Goal: Information Seeking & Learning: Find specific fact

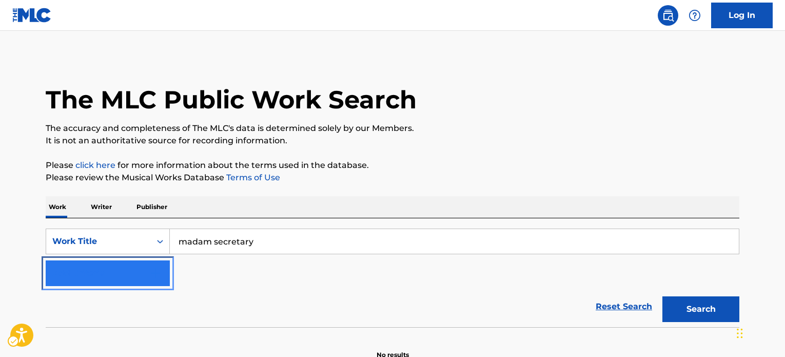
click at [150, 267] on img "Search Form" at bounding box center [155, 273] width 12 height 12
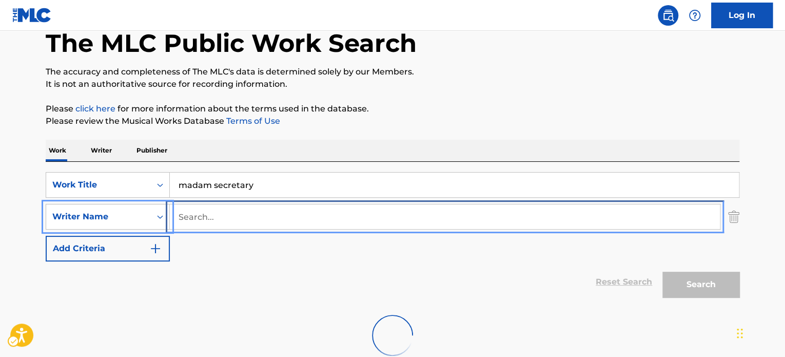
click at [281, 215] on input "Search..." at bounding box center [445, 216] width 550 height 25
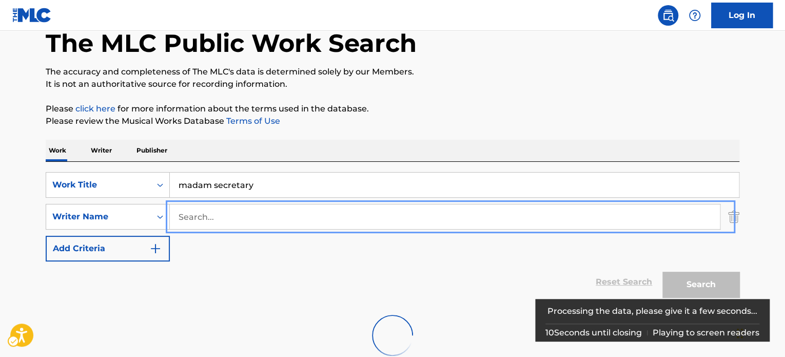
paste input "Yoshiaki"
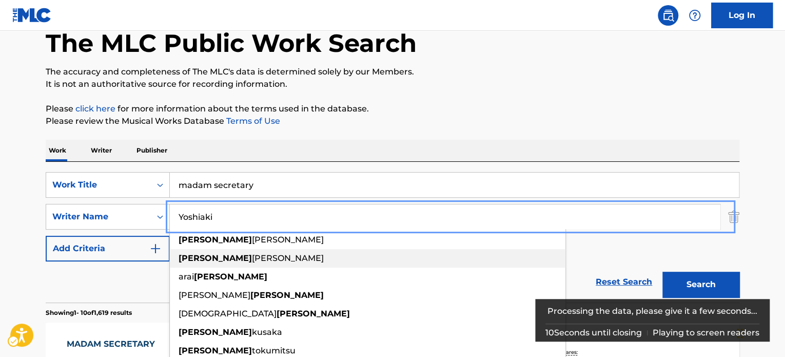
type input "Yoshiaki"
click at [495, 125] on p "Please review the Musical Works Database Terms of Use | New Window" at bounding box center [393, 121] width 694 height 12
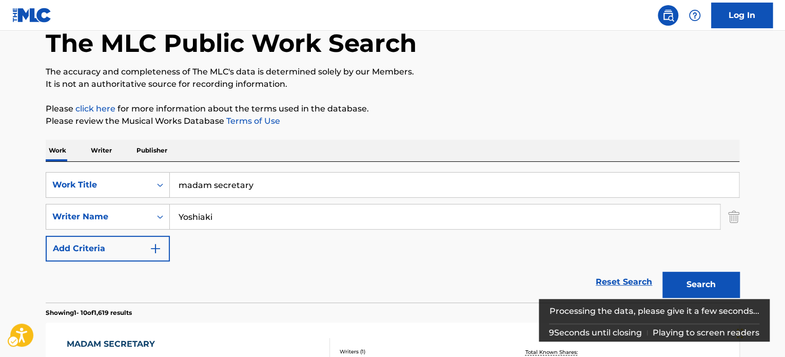
scroll to position [108, 0]
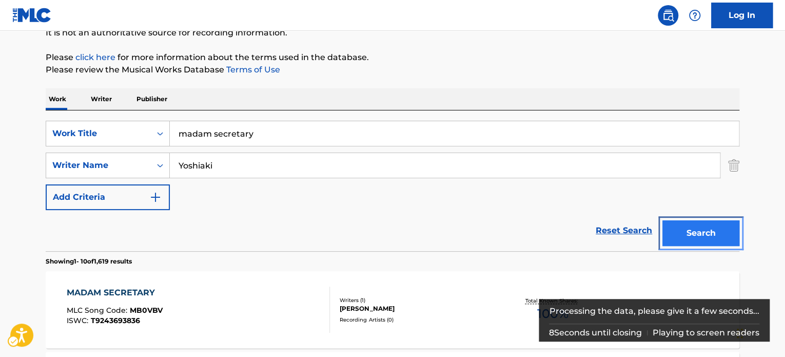
click at [712, 235] on button "Search" at bounding box center [700, 233] width 77 height 26
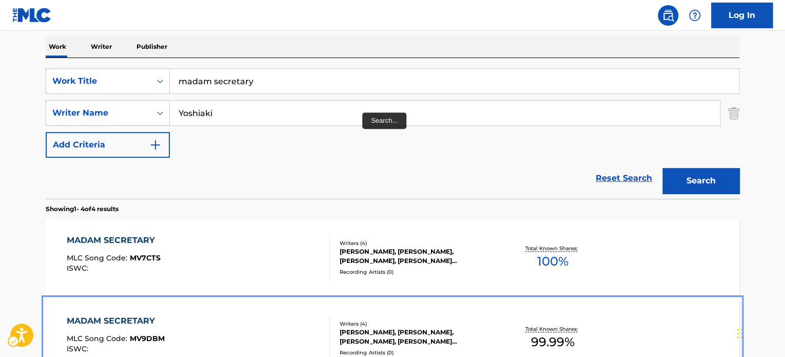
scroll to position [159, 0]
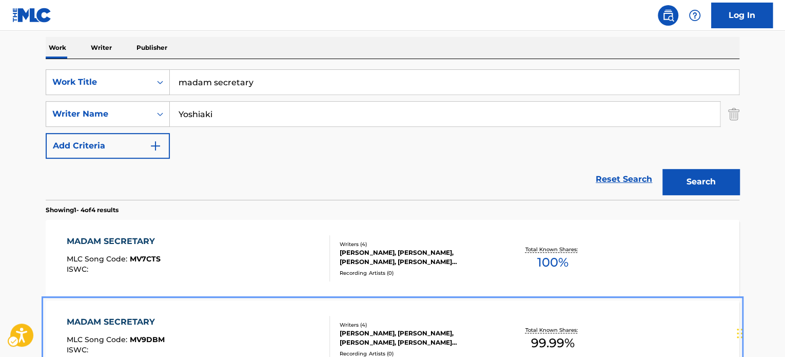
click at [360, 99] on div "SearchWithCriteria4a1df009-b522-4ebc-aed3-eade870002ac Work Title madam secreta…" at bounding box center [393, 113] width 694 height 89
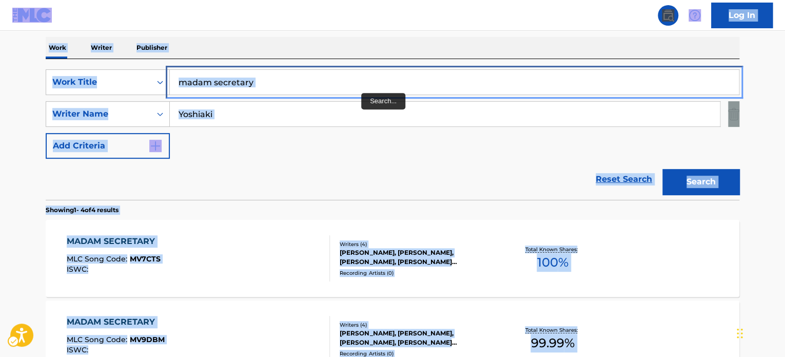
click at [365, 86] on input "madam secretary" at bounding box center [454, 82] width 569 height 25
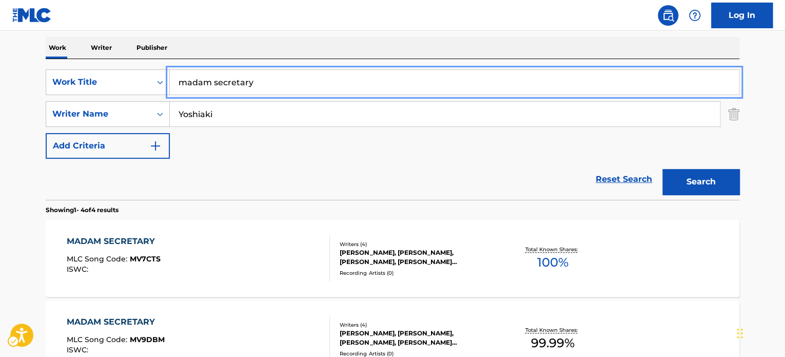
click at [365, 86] on input "madam secretary" at bounding box center [454, 82] width 569 height 25
paste input "Star Trek: Strange New Worlds"
type input "Star Trek: Strange New Worlds"
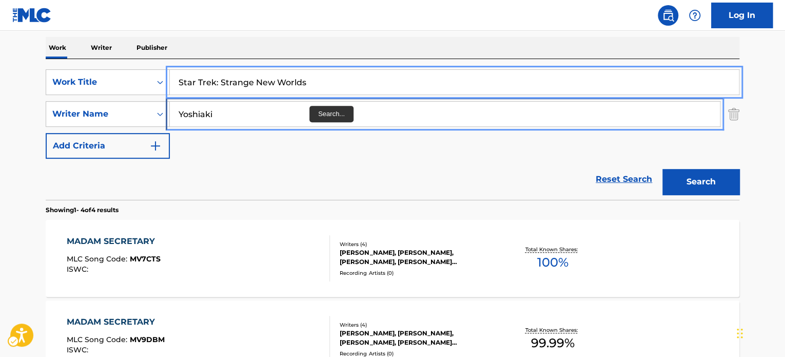
click at [277, 121] on input "Yoshiaki" at bounding box center [445, 114] width 550 height 25
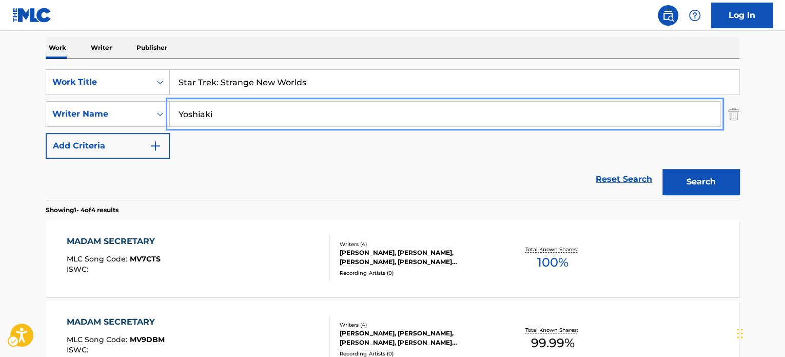
click at [277, 121] on input "Yoshiaki" at bounding box center [445, 114] width 550 height 25
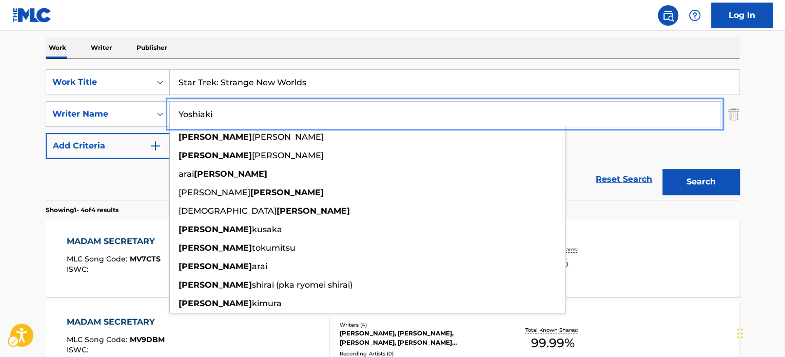
paste input "Nami Melumad"
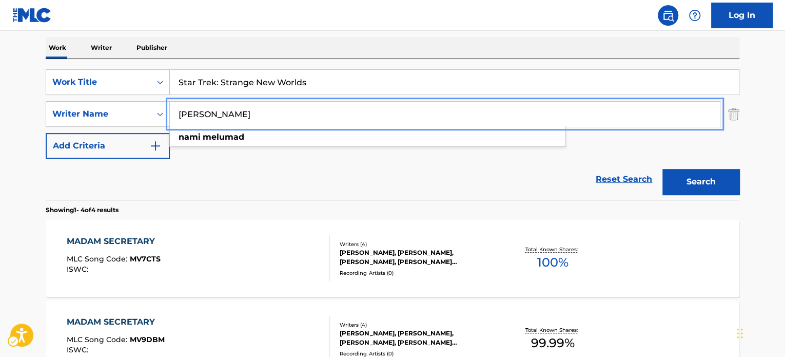
type input "Nami Melumad"
click at [692, 179] on button "Search" at bounding box center [700, 182] width 77 height 26
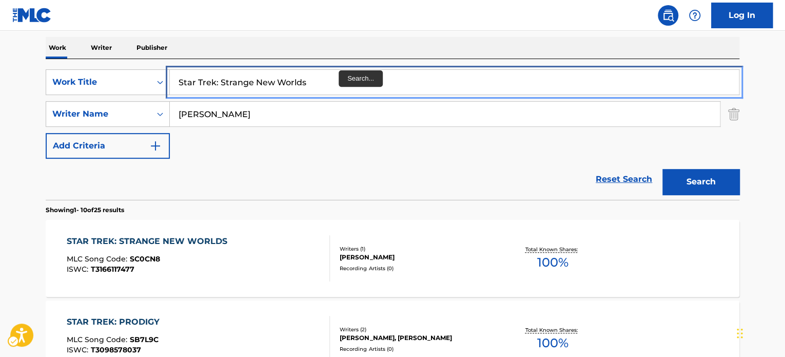
click at [334, 75] on input "Star Trek: Strange New Worlds" at bounding box center [454, 82] width 569 height 25
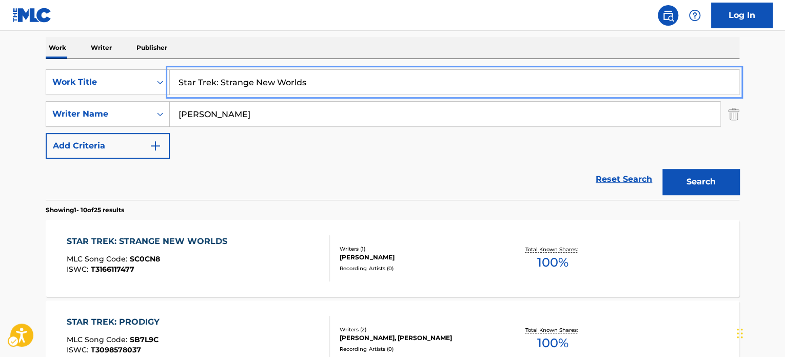
paste input "We Are One"
type input "We Are One"
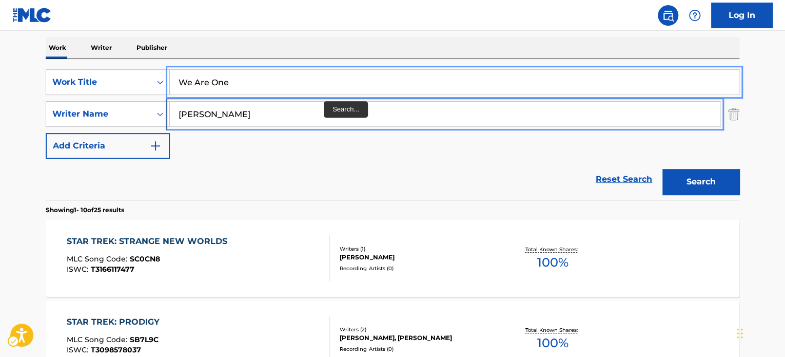
click at [319, 110] on input "Nami Melumad" at bounding box center [445, 114] width 550 height 25
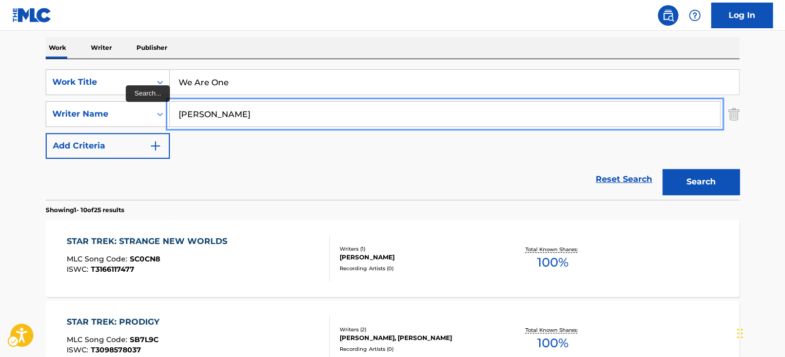
click at [319, 110] on input "Nami Melumad" at bounding box center [445, 114] width 550 height 25
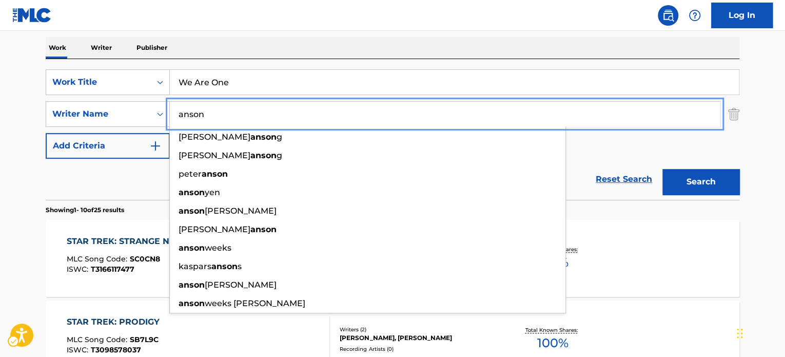
type input "anson"
click at [705, 157] on div "SearchWithCriteria4a1df009-b522-4ebc-aed3-eade870002ac Work Title We Are One Se…" at bounding box center [393, 113] width 694 height 89
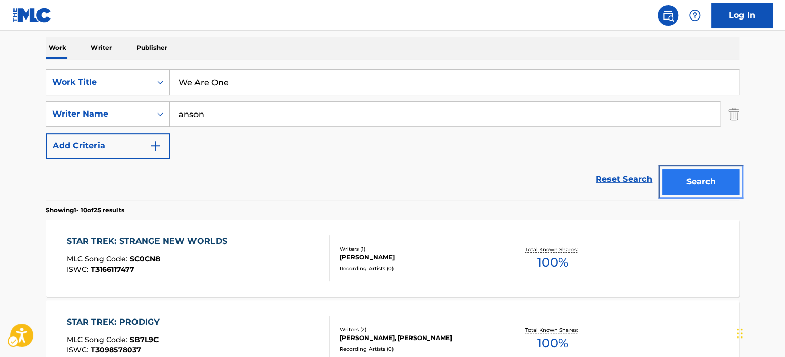
click at [703, 186] on button "Search" at bounding box center [700, 182] width 77 height 26
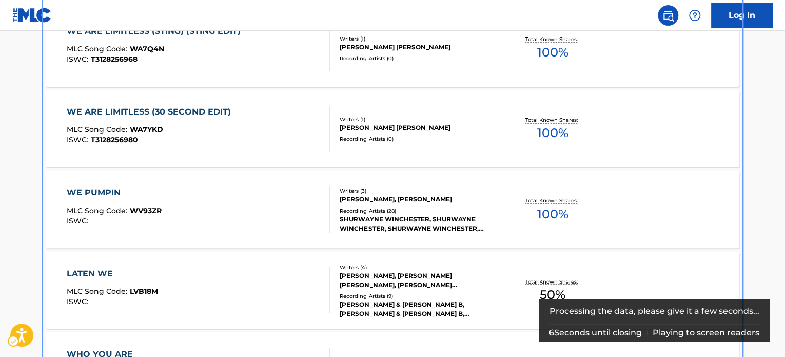
scroll to position [775, 0]
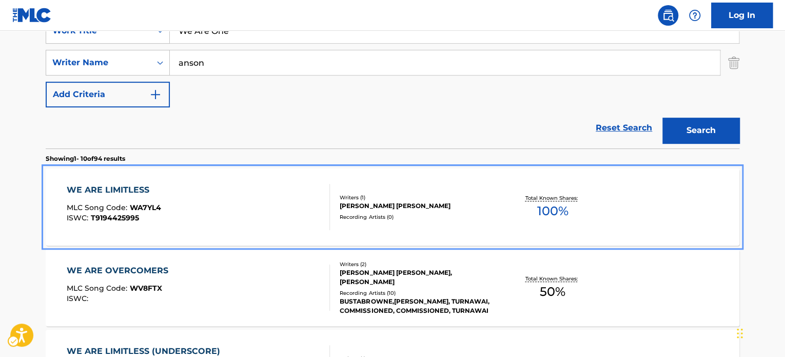
drag, startPoint x: 345, startPoint y: 158, endPoint x: 359, endPoint y: 115, distance: 44.5
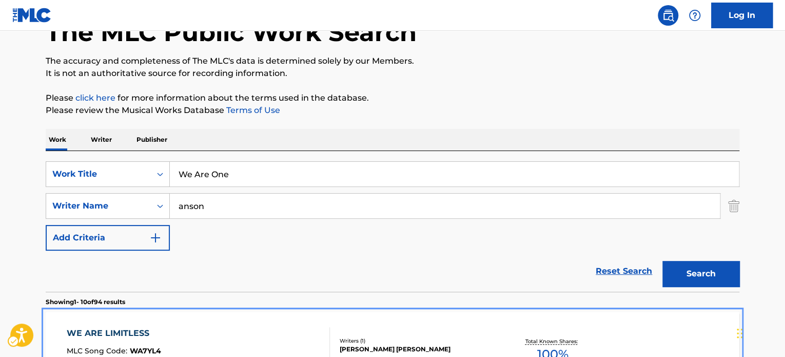
scroll to position [56, 0]
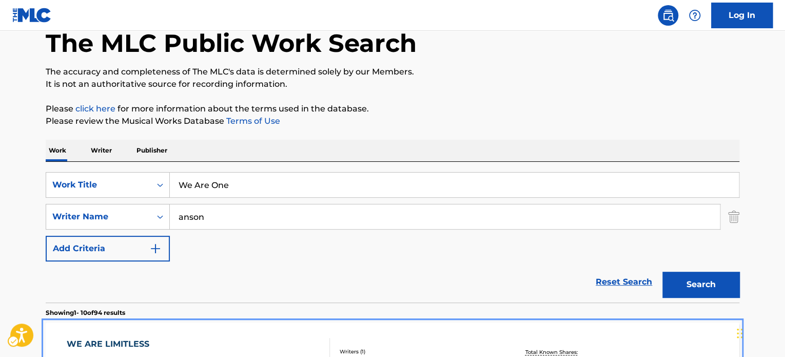
click at [315, 170] on div "SearchWithCriteria4a1df009-b522-4ebc-aed3-eade870002ac Work Title We Are One Se…" at bounding box center [393, 232] width 694 height 141
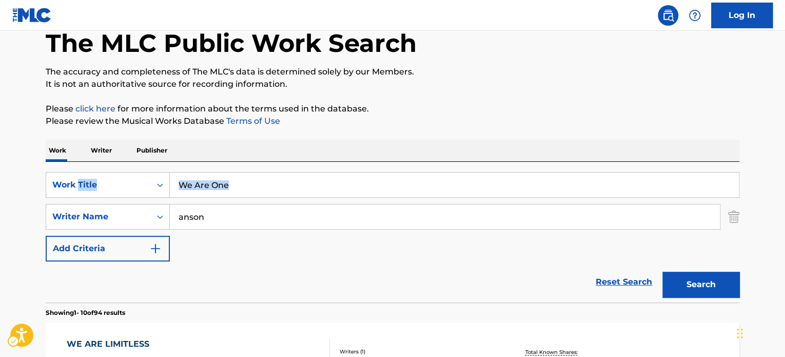
click at [315, 170] on div "SearchWithCriteria4a1df009-b522-4ebc-aed3-eade870002ac Work Title We Are One Se…" at bounding box center [393, 232] width 694 height 141
click at [313, 174] on div "SearchWithCriteria4a1df009-b522-4ebc-aed3-eade870002ac Work Title We Are One Se…" at bounding box center [393, 232] width 694 height 141
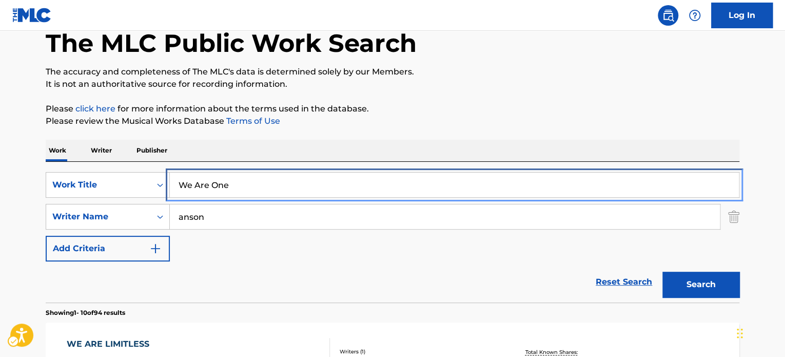
click at [312, 176] on input "We Are One" at bounding box center [454, 184] width 569 height 25
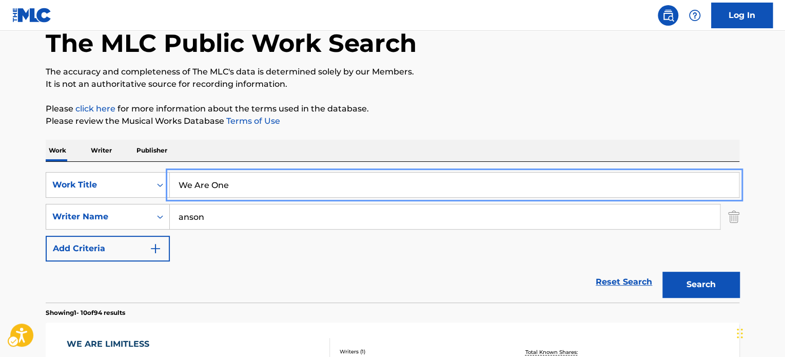
click at [312, 176] on input "We Are One" at bounding box center [454, 184] width 569 height 25
paste input "WE ARE ONE"
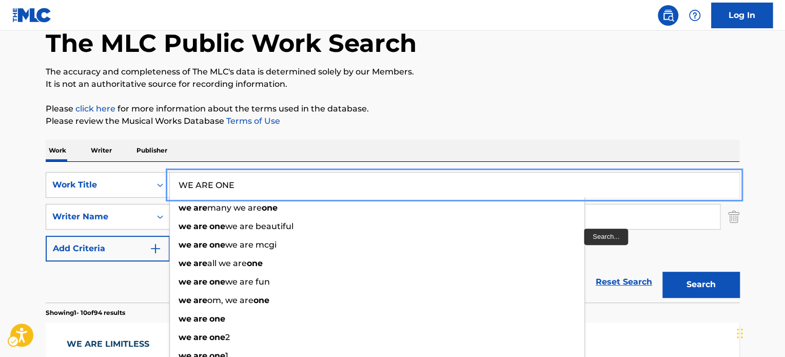
type input "WE ARE ONE"
click at [665, 222] on input "anson" at bounding box center [445, 216] width 550 height 25
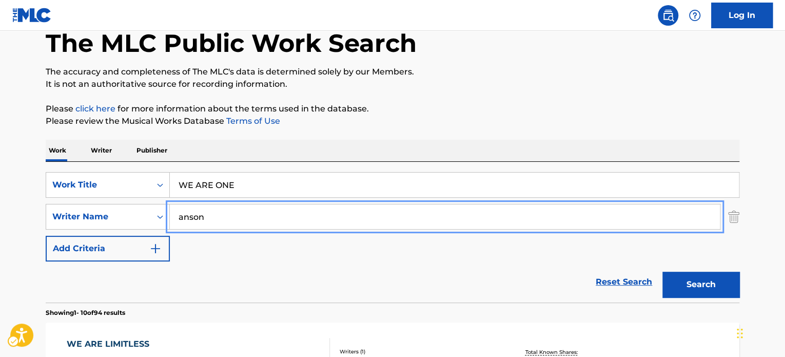
click at [665, 222] on input "anson" at bounding box center [445, 216] width 550 height 25
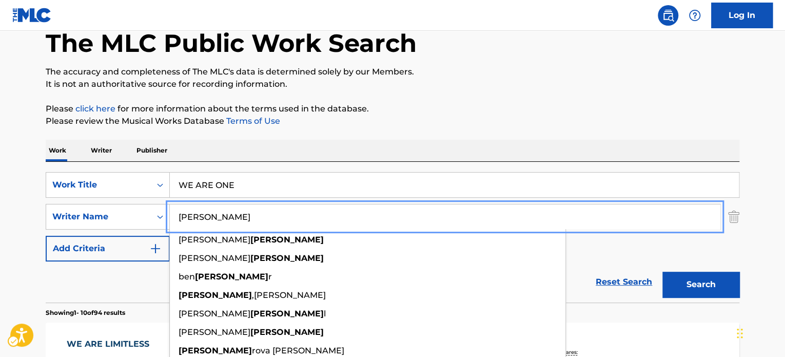
type input "polce"
click at [683, 302] on section "Showing 1 - 10 of 94 results" at bounding box center [393, 309] width 694 height 15
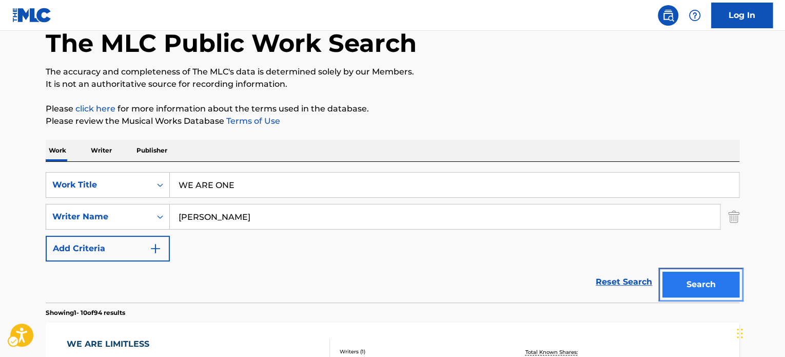
click at [687, 292] on button "Search" at bounding box center [700, 284] width 77 height 26
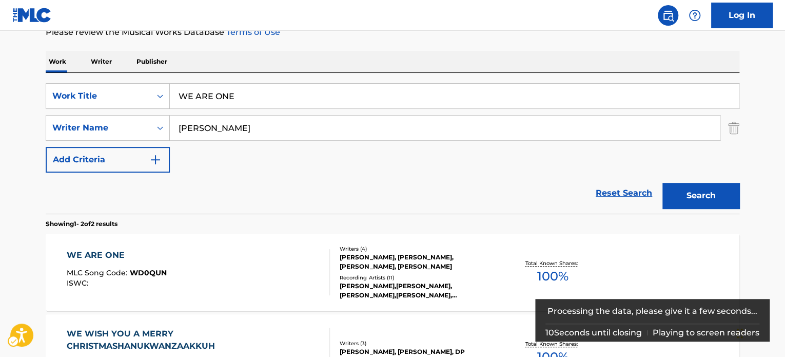
scroll to position [210, 0]
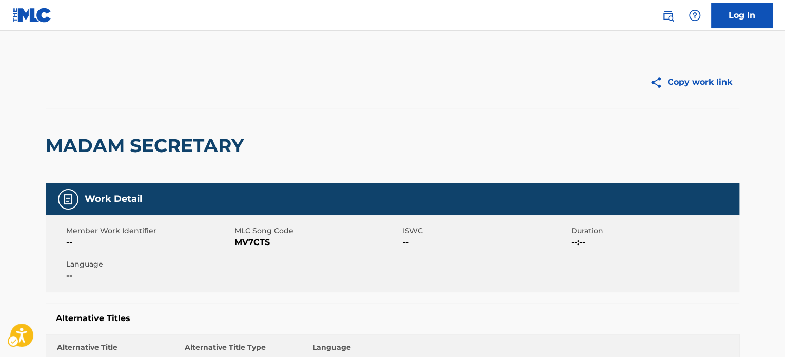
scroll to position [205, 0]
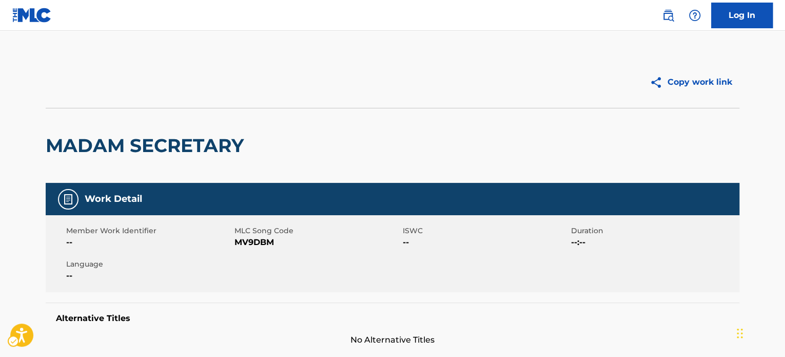
click at [128, 134] on h2 "MADAM SECRETARY" at bounding box center [147, 145] width 203 height 23
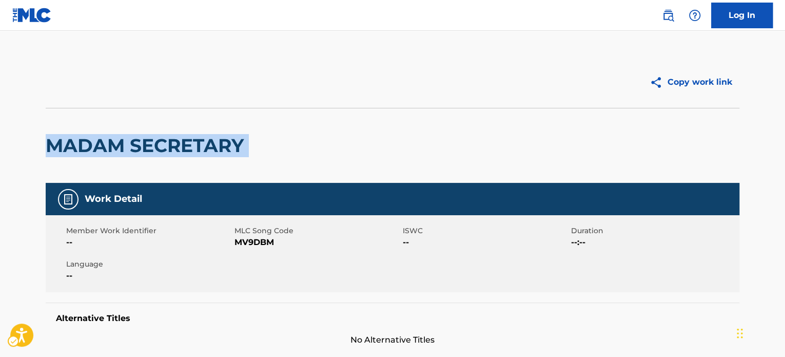
click at [128, 134] on h2 "MADAM SECRETARY" at bounding box center [147, 145] width 203 height 23
copy div "MADAM SECRETARY"
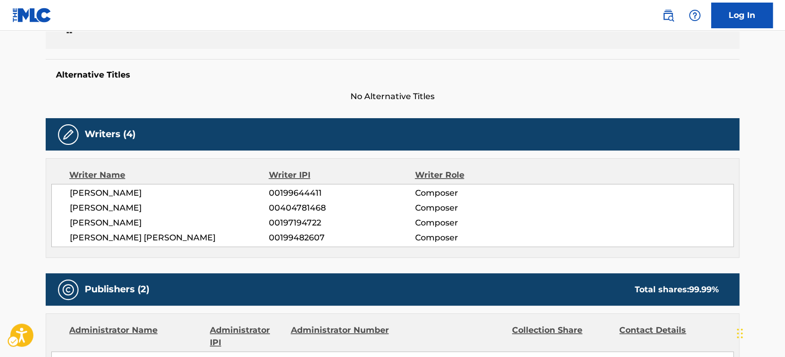
scroll to position [257, 0]
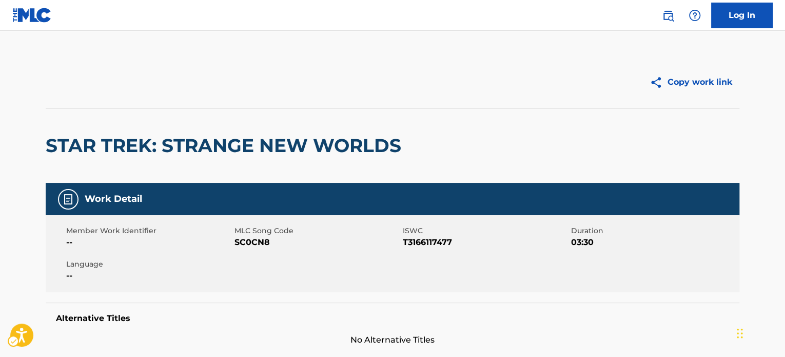
click at [162, 129] on div "STAR TREK: STRANGE NEW WORLDS" at bounding box center [226, 145] width 361 height 74
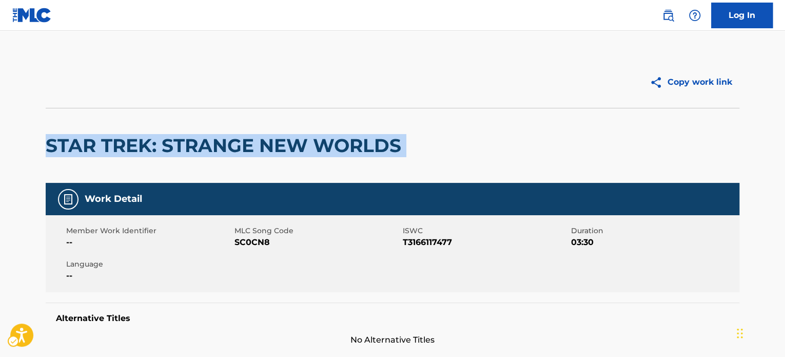
click at [162, 130] on div "STAR TREK: STRANGE NEW WORLDS" at bounding box center [226, 145] width 361 height 74
copy div "STAR TREK: STRANGE NEW WORLDS"
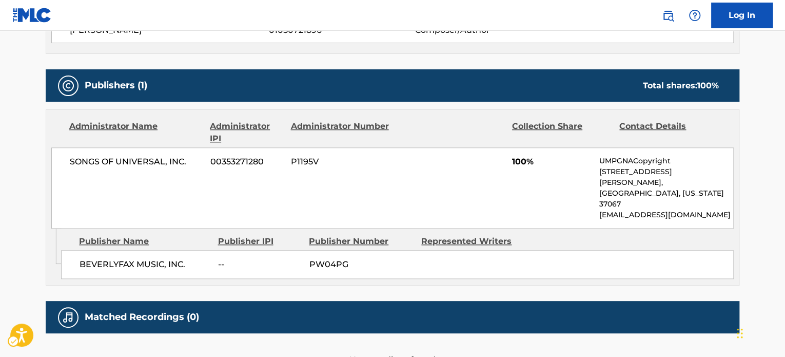
scroll to position [410, 0]
